Goal: Book appointment/travel/reservation

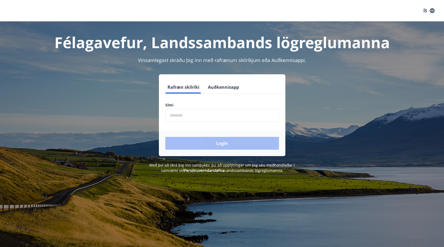
click at [184, 112] on input "phone" at bounding box center [222, 115] width 114 height 13
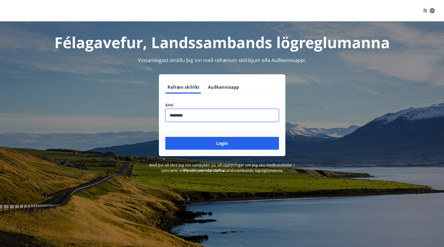
type input "********"
click at [165, 137] on button "Login" at bounding box center [222, 143] width 114 height 13
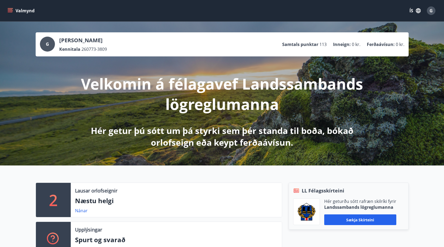
click at [10, 9] on icon "menu" at bounding box center [10, 9] width 5 height 1
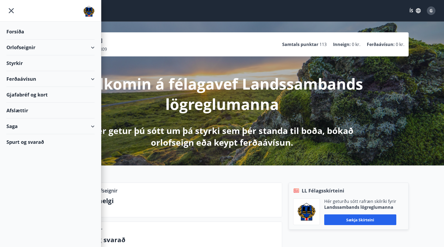
click at [90, 45] on div "Orlofseignir" at bounding box center [50, 48] width 88 height 16
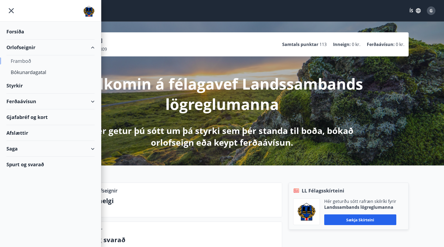
click at [25, 60] on div "Framboð" at bounding box center [51, 60] width 80 height 11
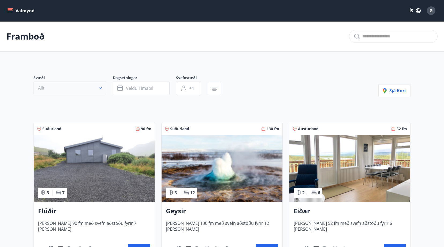
click at [101, 84] on button "Allt" at bounding box center [69, 88] width 73 height 13
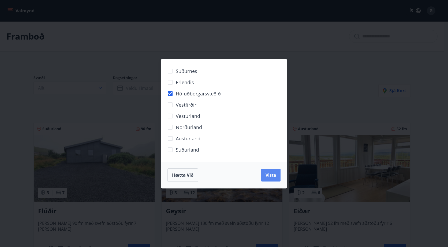
click at [269, 178] on span "Vista" at bounding box center [270, 175] width 11 height 6
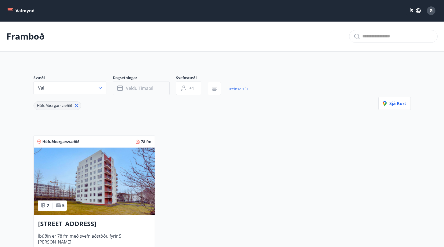
click at [133, 86] on span "Veldu tímabil" at bounding box center [139, 88] width 27 height 6
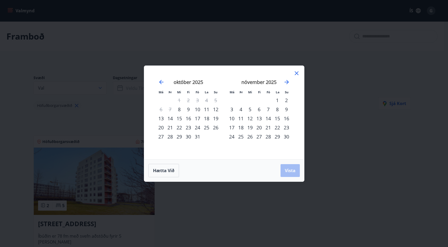
click at [187, 83] on strong "október 2025" at bounding box center [187, 82] width 29 height 6
click at [179, 138] on div "29" at bounding box center [179, 136] width 9 height 9
click at [196, 137] on div "31" at bounding box center [197, 136] width 9 height 9
click at [286, 170] on span "Vista" at bounding box center [290, 171] width 11 height 6
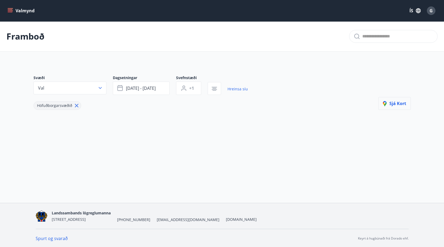
click at [391, 102] on span "Sjá kort" at bounding box center [394, 104] width 23 height 6
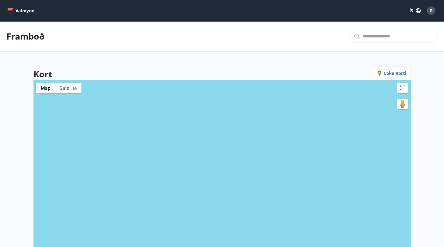
click at [14, 9] on button "Valmynd" at bounding box center [21, 11] width 30 height 10
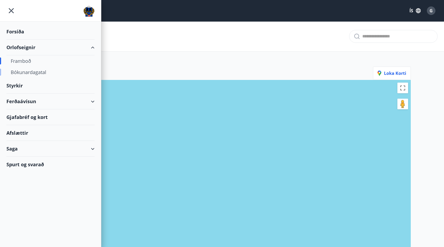
click at [27, 71] on div "Bókunardagatal" at bounding box center [51, 72] width 80 height 11
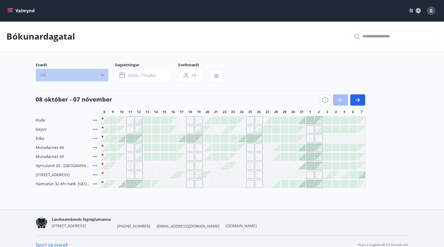
click at [102, 74] on icon "button" at bounding box center [102, 75] width 5 height 5
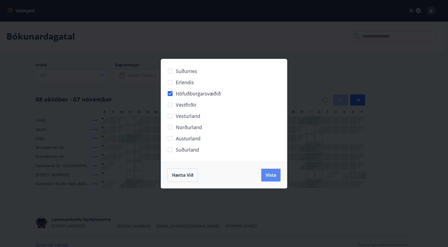
click at [267, 177] on span "Vista" at bounding box center [270, 175] width 11 height 6
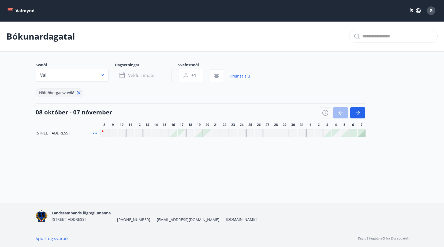
click at [130, 76] on span "Veldu tímabil" at bounding box center [141, 76] width 27 height 6
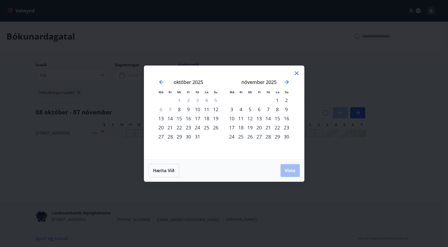
click at [188, 137] on div "30" at bounding box center [188, 136] width 9 height 9
click at [179, 138] on div "29" at bounding box center [179, 136] width 9 height 9
click at [295, 73] on icon at bounding box center [296, 73] width 6 height 6
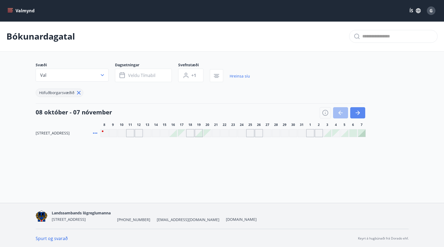
click at [358, 112] on icon "button" at bounding box center [357, 113] width 6 height 6
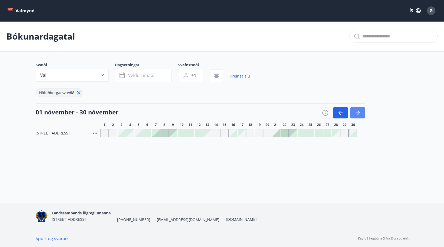
click at [358, 112] on icon "button" at bounding box center [357, 113] width 6 height 6
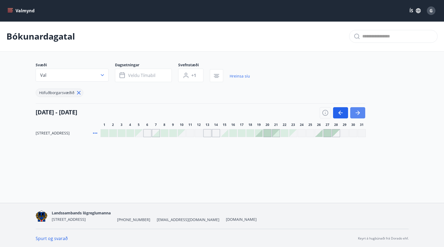
click at [358, 112] on icon "button" at bounding box center [357, 113] width 6 height 6
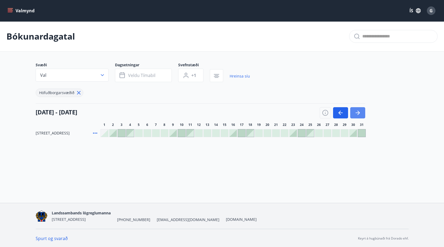
click at [358, 112] on icon "button" at bounding box center [357, 113] width 6 height 6
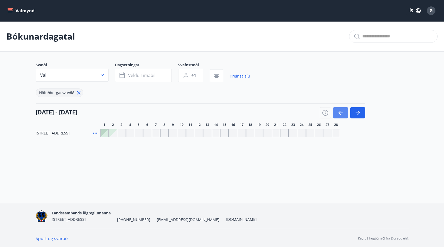
click at [343, 112] on icon "button" at bounding box center [340, 113] width 6 height 6
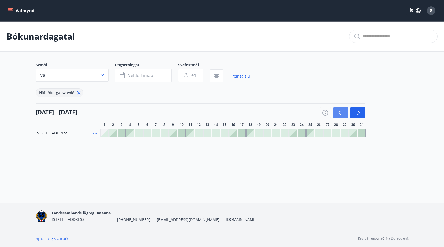
click at [343, 112] on icon "button" at bounding box center [340, 113] width 6 height 6
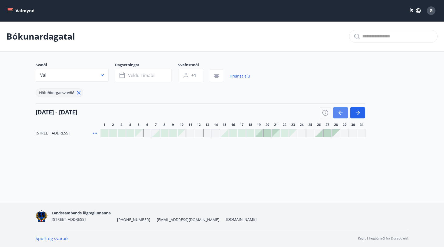
click at [343, 112] on icon "button" at bounding box center [340, 113] width 6 height 6
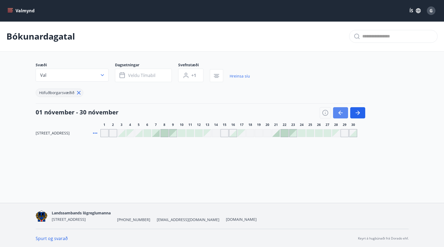
click at [343, 112] on icon "button" at bounding box center [340, 113] width 6 height 6
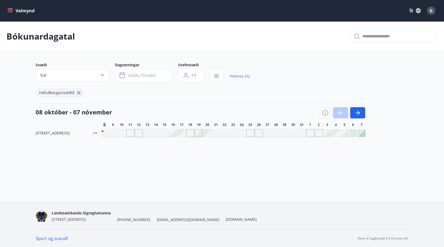
click at [343, 112] on div at bounding box center [342, 112] width 46 height 11
click at [94, 133] on icon at bounding box center [95, 133] width 6 height 6
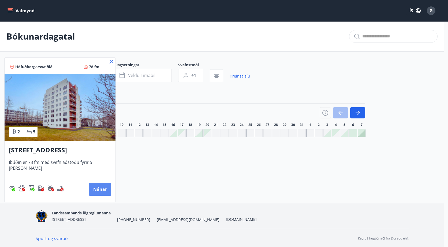
click at [92, 191] on button "Nánar" at bounding box center [100, 189] width 22 height 13
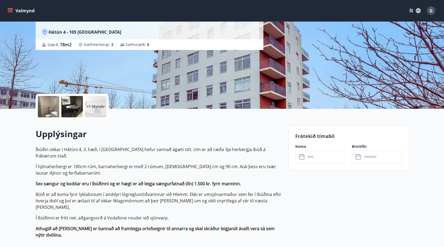
scroll to position [54, 0]
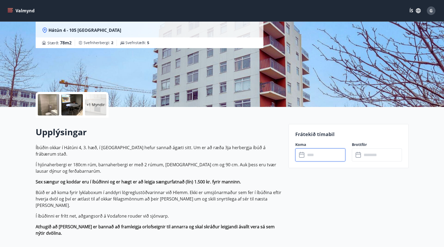
click at [307, 155] on input "text" at bounding box center [325, 155] width 40 height 13
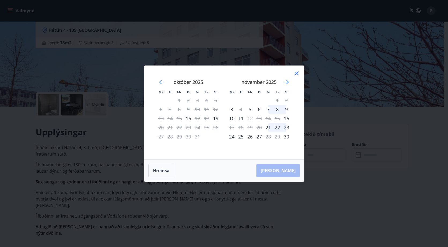
click at [160, 81] on icon "Move backward to switch to the previous month." at bounding box center [161, 82] width 4 height 4
click at [284, 82] on icon "Move forward to switch to the next month." at bounding box center [286, 82] width 6 height 6
click at [298, 74] on icon at bounding box center [296, 73] width 6 height 6
